Goal: Transaction & Acquisition: Purchase product/service

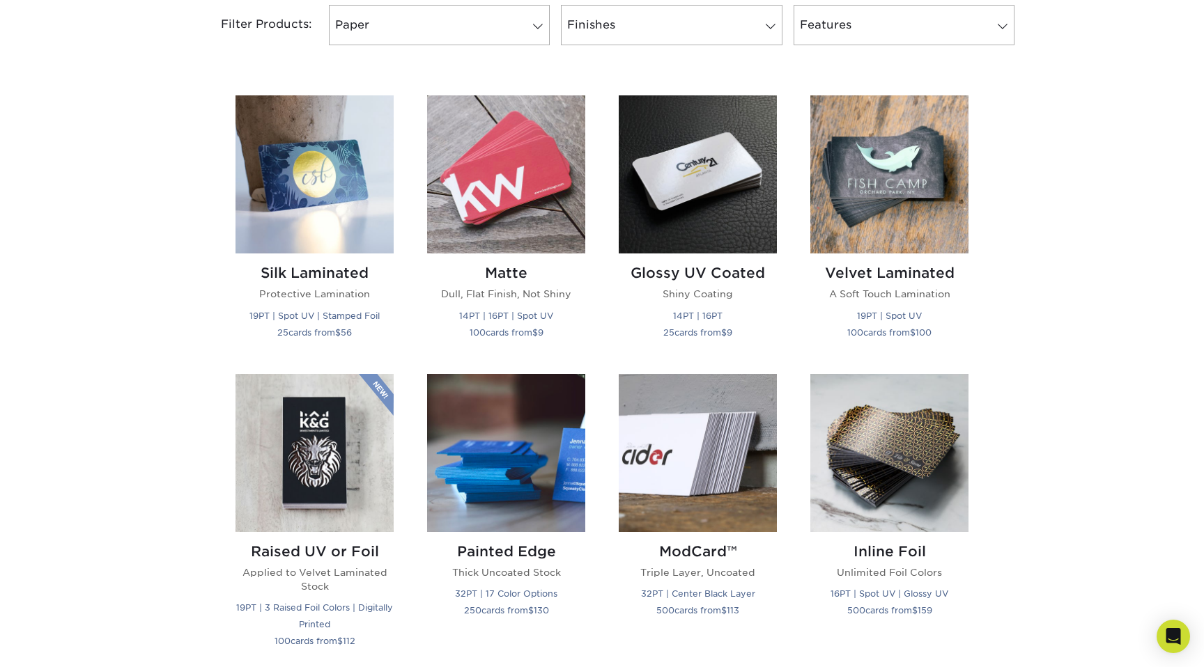
scroll to position [610, 0]
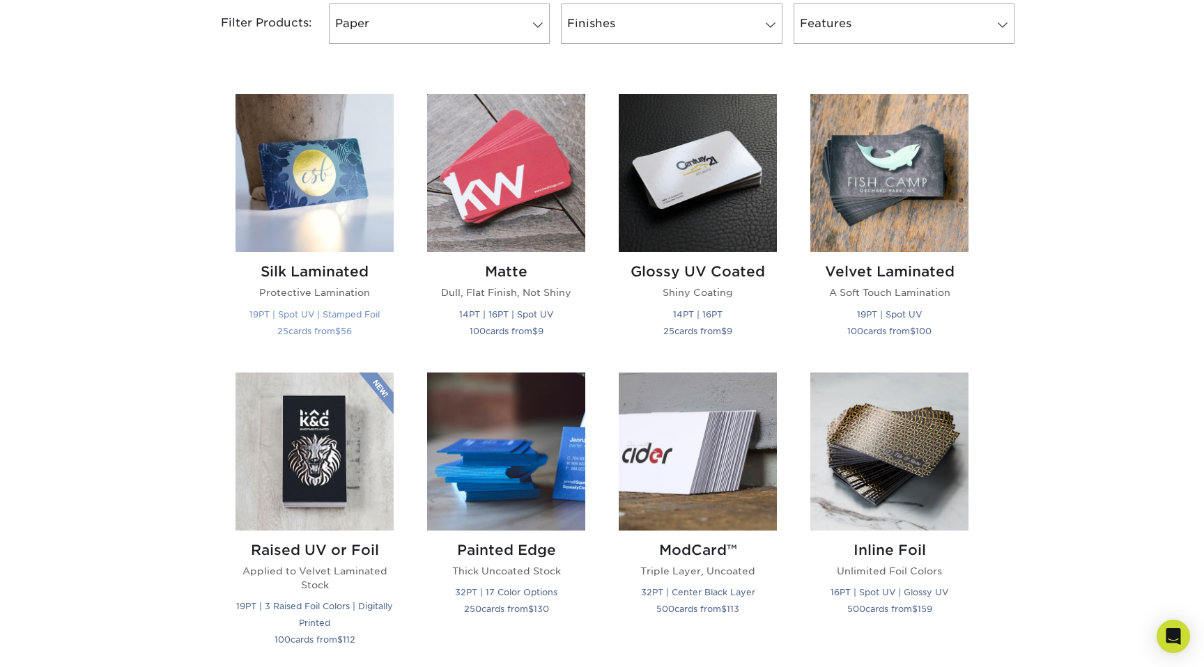
click at [318, 169] on img at bounding box center [314, 173] width 158 height 158
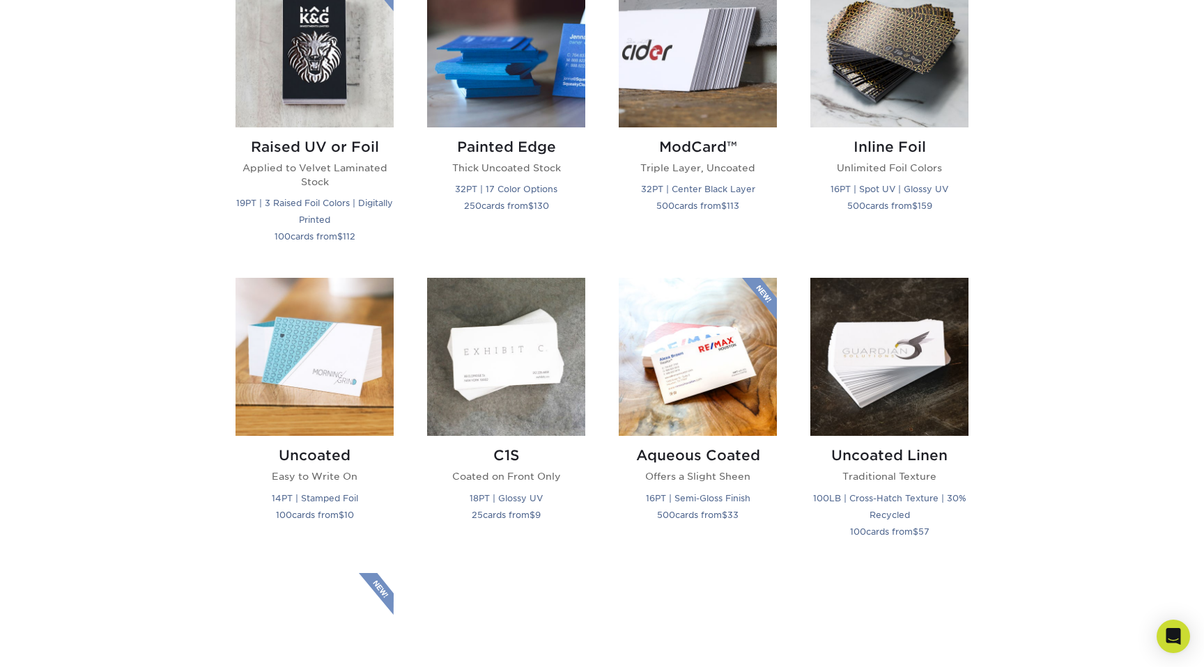
scroll to position [1156, 0]
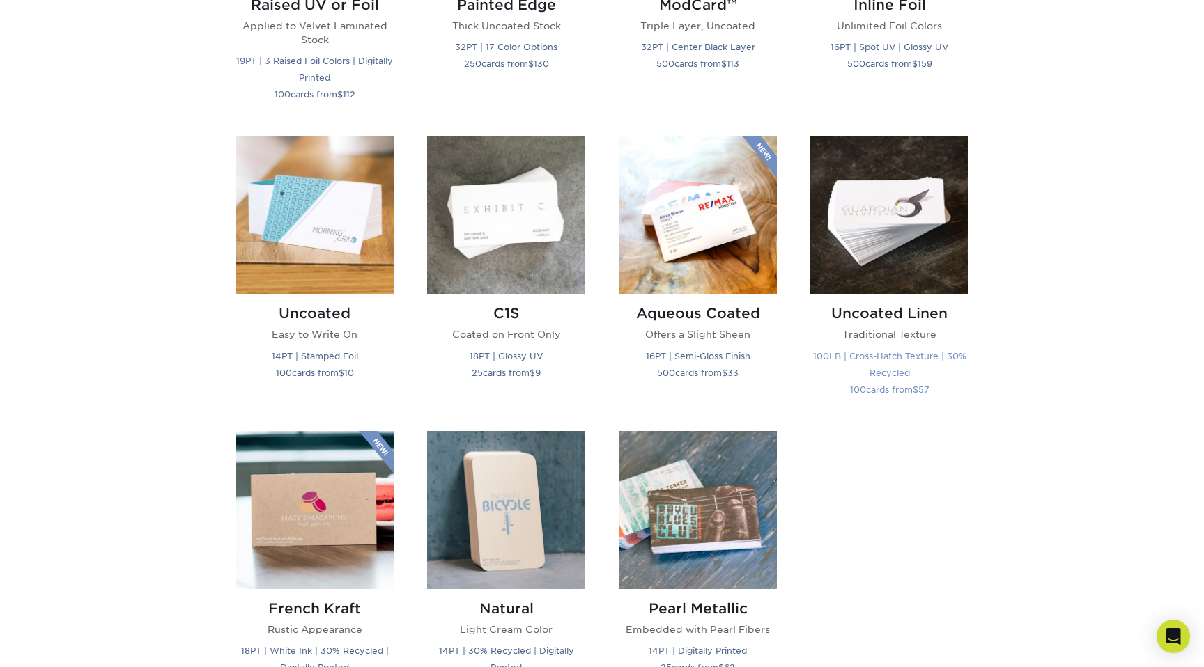
click at [897, 198] on img at bounding box center [889, 215] width 158 height 158
click at [366, 235] on img at bounding box center [314, 215] width 158 height 158
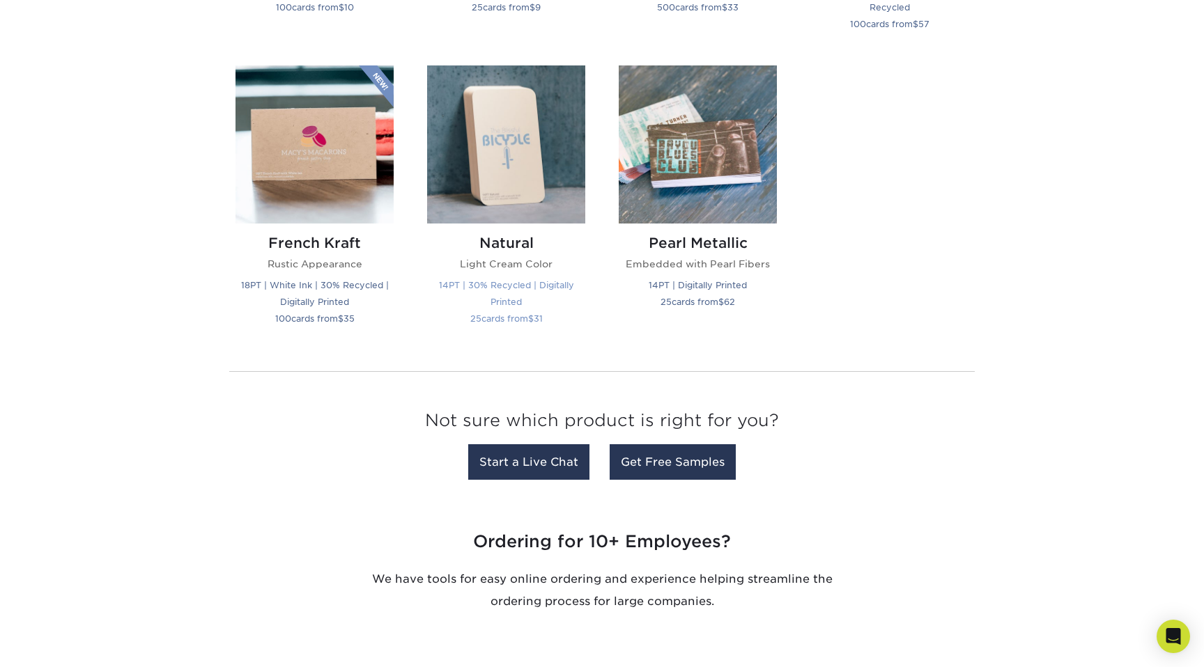
scroll to position [1578, 0]
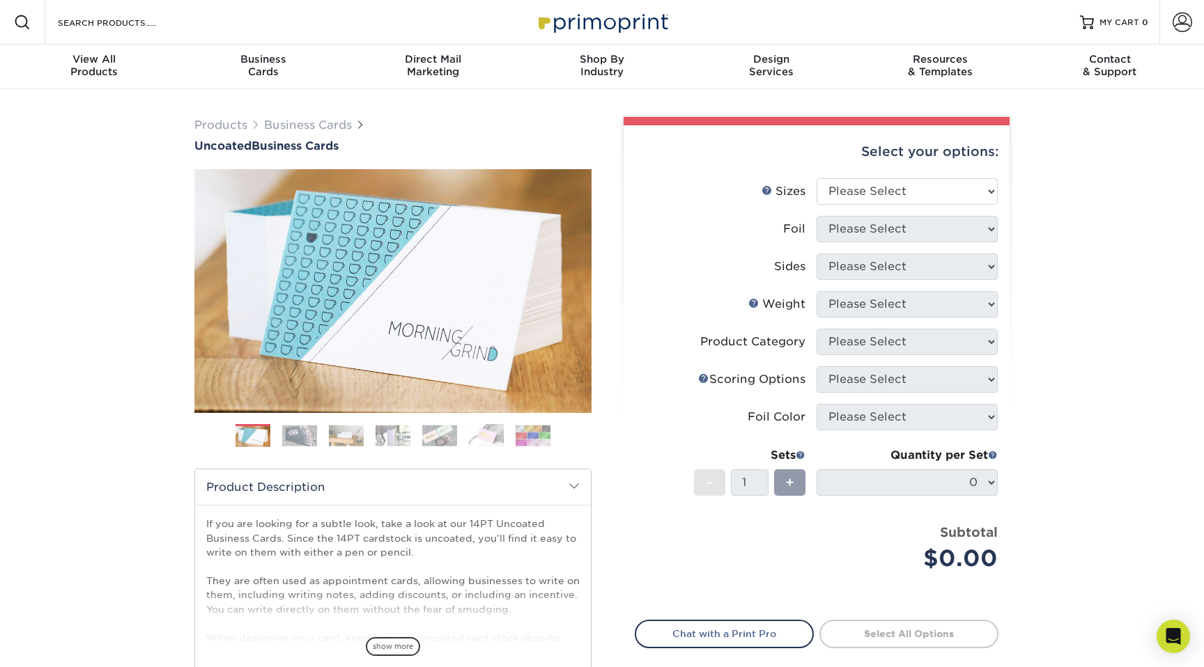
click at [888, 215] on li "Sizes Help Sizes Please Select 1.5" x 3.5" - Mini 1.75" x 3.5" - Mini 2" x 3.5"…" at bounding box center [816, 197] width 362 height 38
click at [888, 164] on div "Select your options:" at bounding box center [817, 151] width 364 height 53
click at [886, 187] on select "Please Select 1.5" x 3.5" - Mini 1.75" x 3.5" - Mini 2" x 3.5" - Standard 2" x …" at bounding box center [907, 191] width 181 height 26
select select "2.00x3.50"
click at [817, 178] on select "Please Select 1.5" x 3.5" - Mini 1.75" x 3.5" - Mini 2" x 3.5" - Standard 2" x …" at bounding box center [907, 191] width 181 height 26
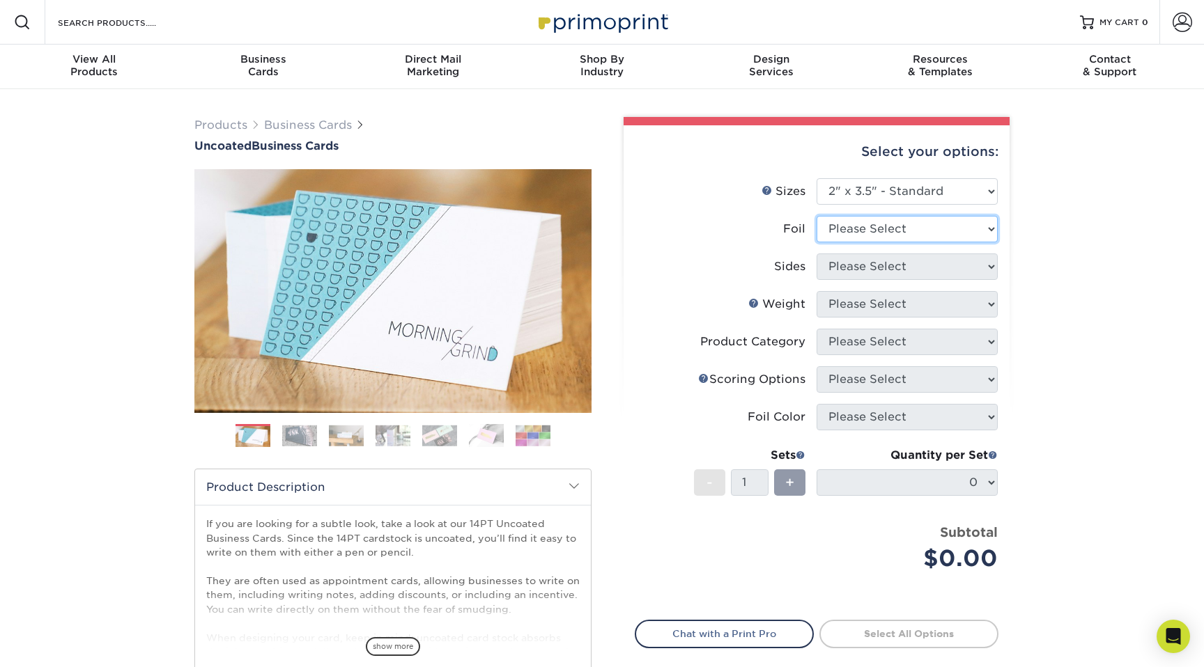
click at [906, 231] on select "Please Select Yes No" at bounding box center [907, 229] width 181 height 26
select select "1"
click at [817, 216] on select "Please Select Yes No" at bounding box center [907, 229] width 181 height 26
click at [898, 260] on select "Please Select Print Both Sides - Foil Back Only Print Both Sides - Foil Both Si…" at bounding box center [907, 267] width 181 height 26
click at [817, 254] on select "Please Select Print Both Sides - Foil Back Only Print Both Sides - Foil Both Si…" at bounding box center [907, 267] width 181 height 26
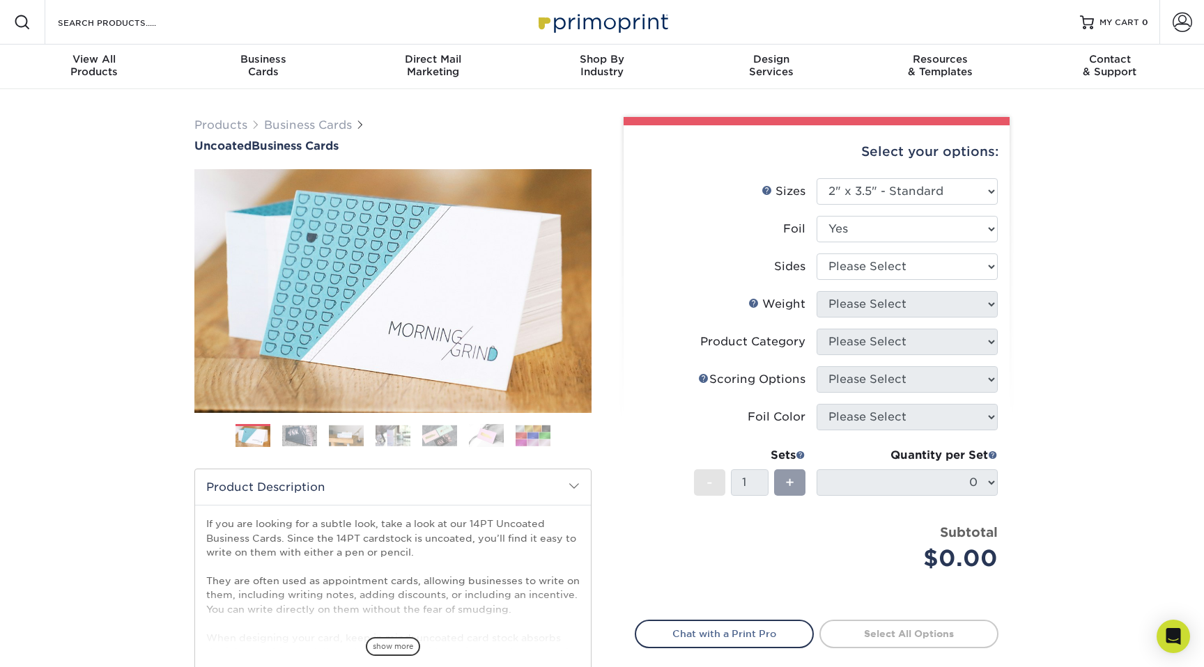
click at [524, 433] on img at bounding box center [533, 436] width 35 height 22
